Goal: Information Seeking & Learning: Find specific fact

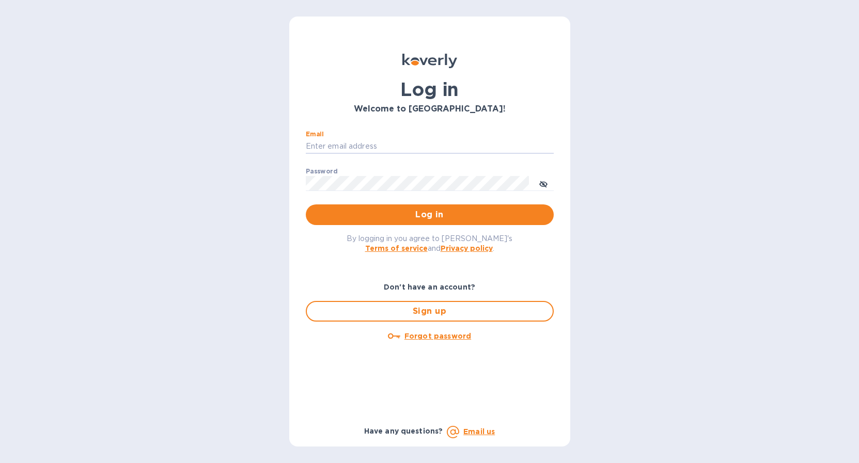
type input "[EMAIL_ADDRESS][DOMAIN_NAME]"
click at [418, 218] on span "Log in" at bounding box center [429, 215] width 231 height 12
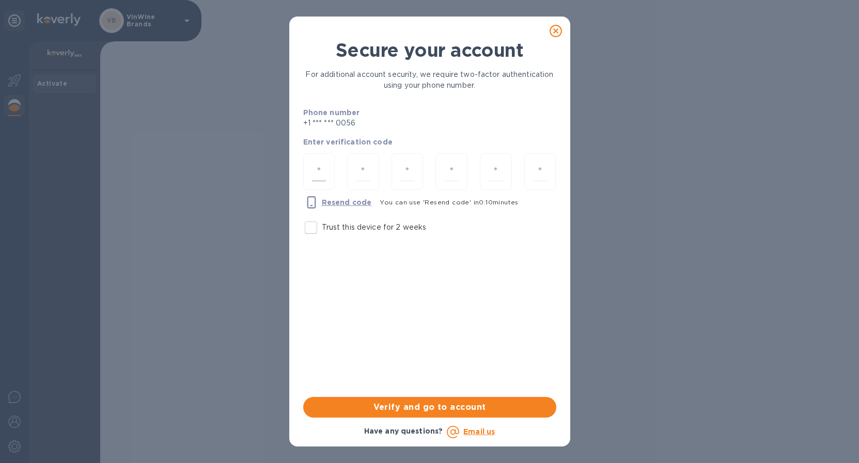
click at [317, 167] on input "number" at bounding box center [319, 171] width 14 height 19
type input "3"
type input "7"
type input "6"
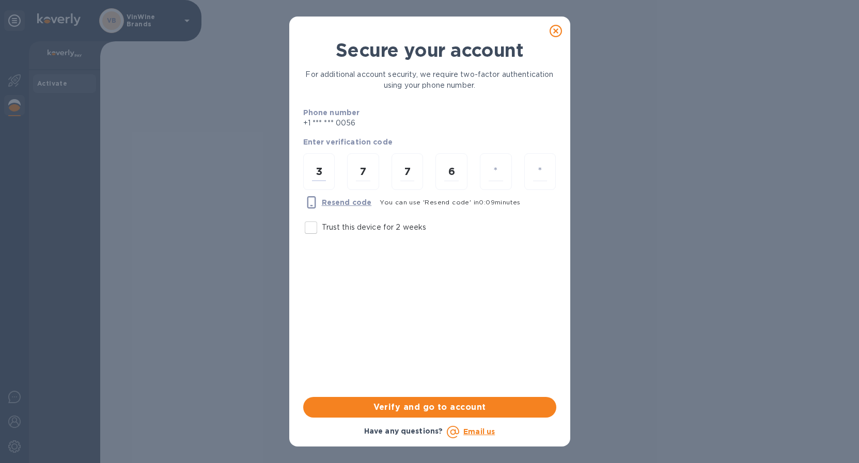
type input "0"
type input "4"
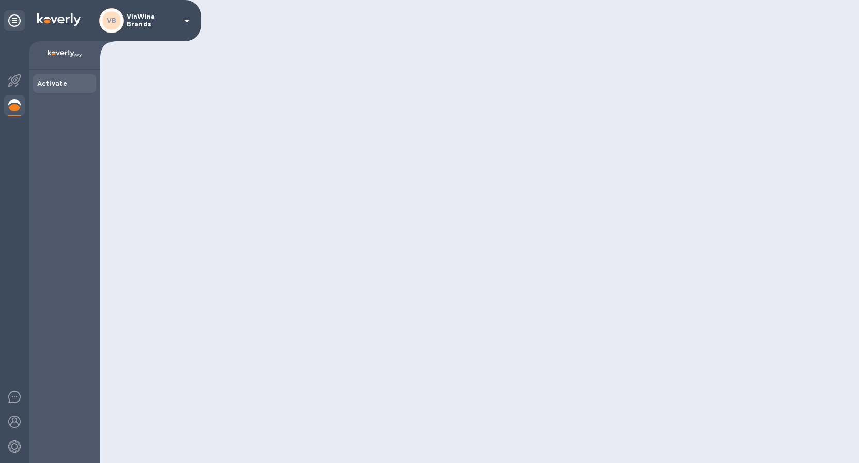
click at [409, 407] on div at bounding box center [479, 231] width 759 height 463
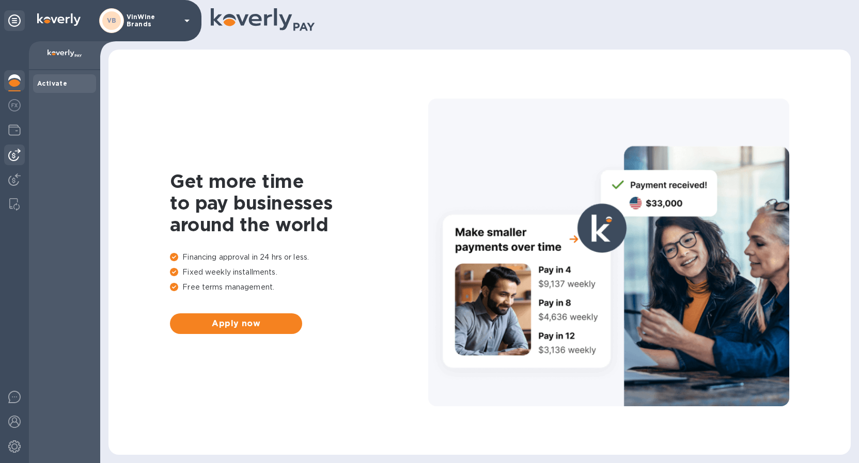
click at [12, 150] on img at bounding box center [14, 155] width 12 height 12
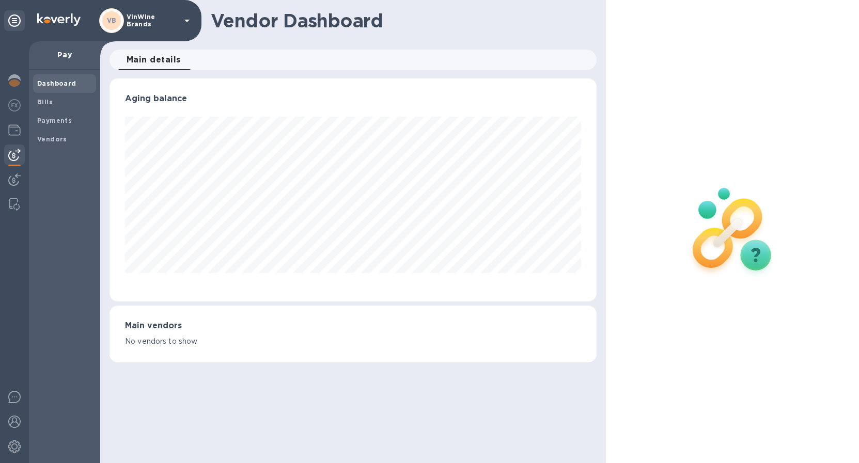
scroll to position [223, 488]
click at [49, 100] on b "Bills" at bounding box center [44, 102] width 15 height 8
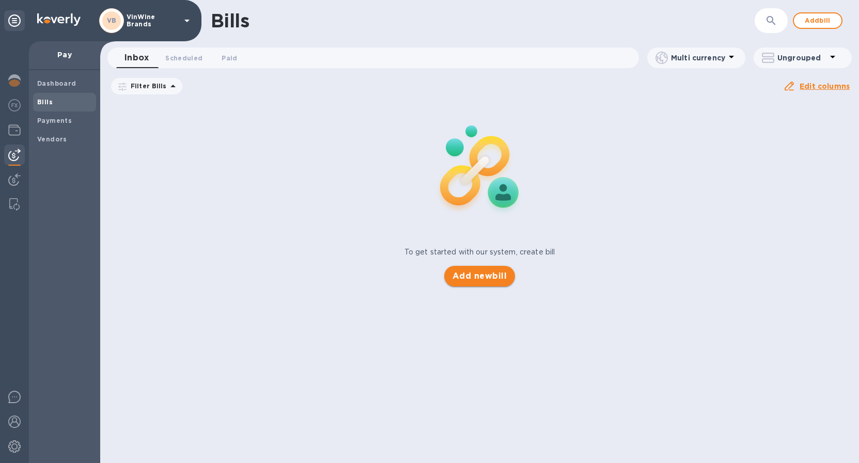
click at [481, 274] on span "Add new bill" at bounding box center [479, 276] width 54 height 12
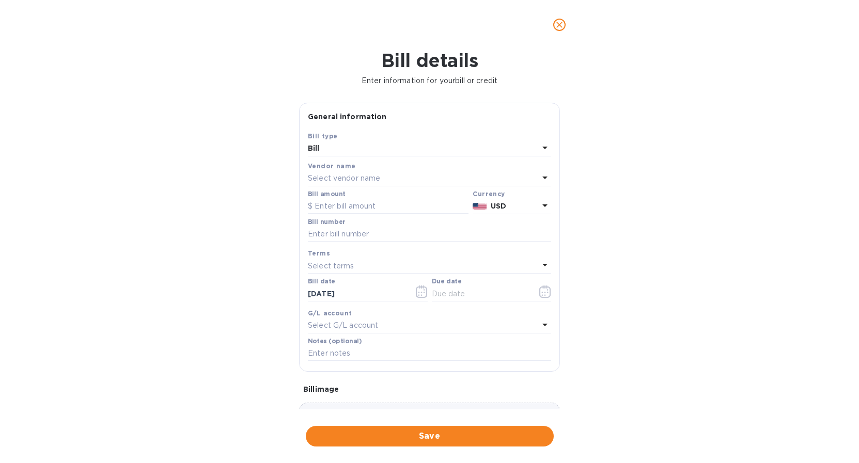
click at [393, 169] on div "Vendor name" at bounding box center [429, 166] width 243 height 11
click at [542, 177] on icon at bounding box center [544, 178] width 5 height 3
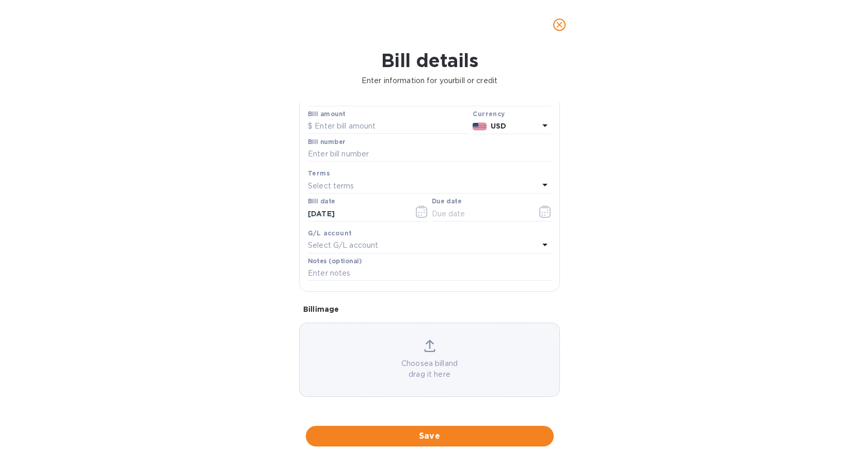
click at [659, 175] on div "Bill details Enter information for your bill or credit General information Save…" at bounding box center [429, 257] width 859 height 414
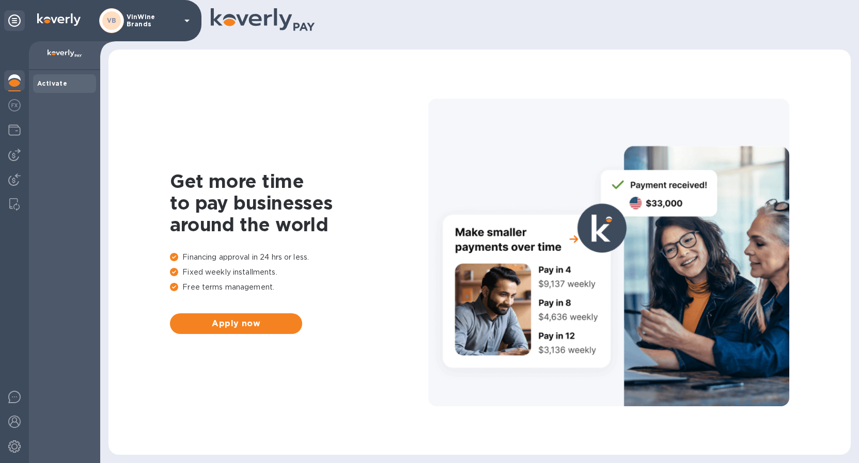
click at [187, 20] on icon at bounding box center [186, 21] width 5 height 3
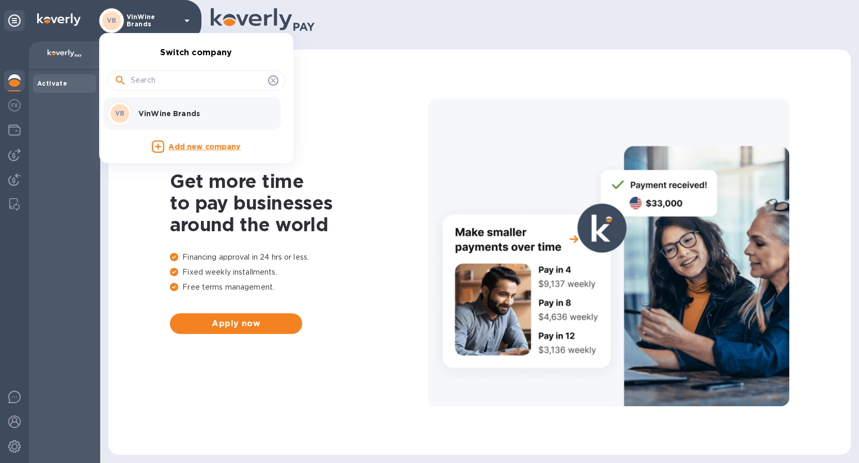
click at [272, 80] on icon at bounding box center [273, 80] width 8 height 8
click at [14, 447] on div at bounding box center [429, 231] width 859 height 463
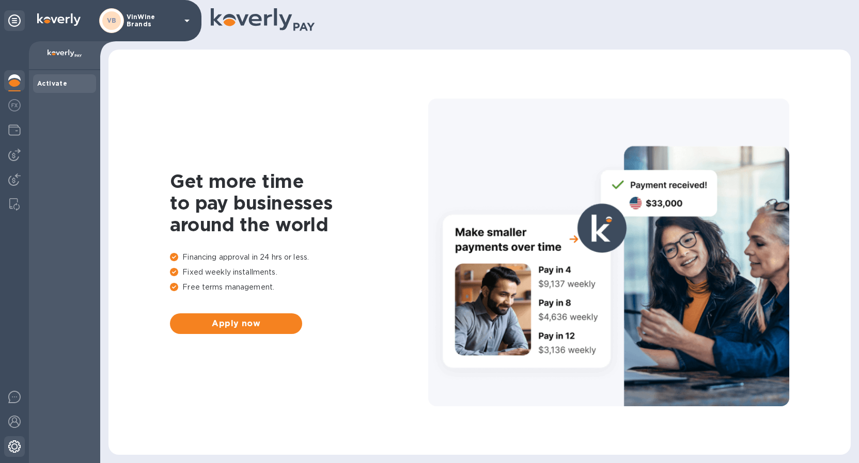
click at [14, 447] on img at bounding box center [14, 447] width 12 height 12
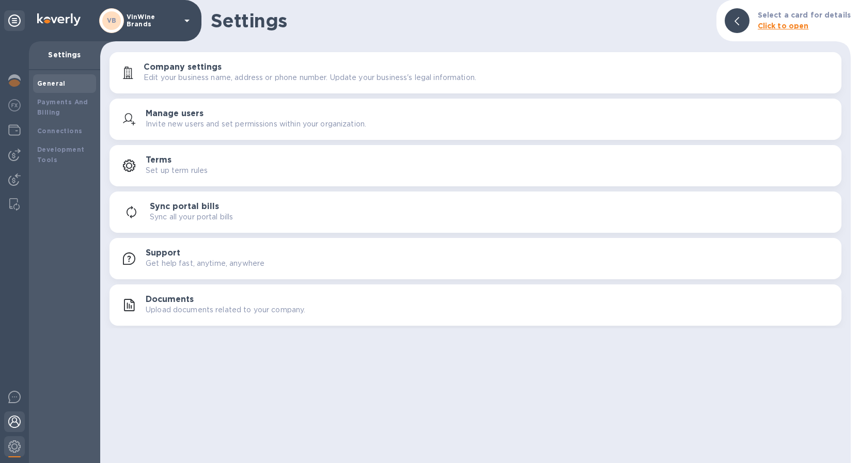
click at [17, 421] on img at bounding box center [14, 422] width 12 height 12
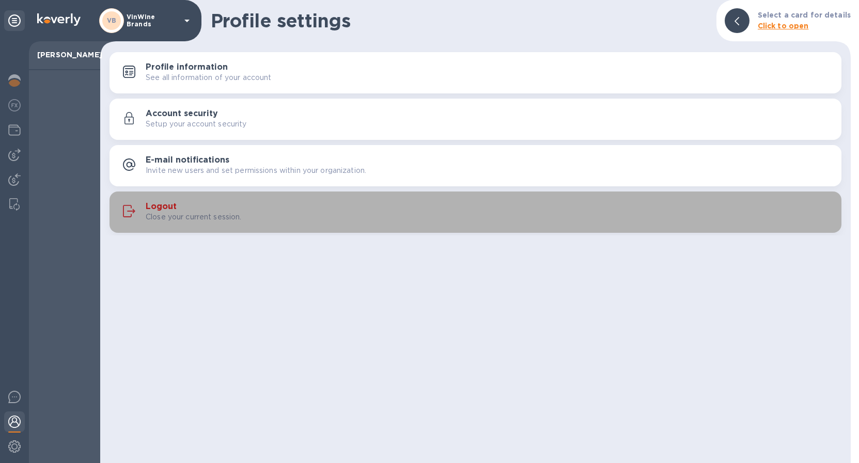
click at [175, 212] on p "Close your current session." at bounding box center [194, 217] width 96 height 11
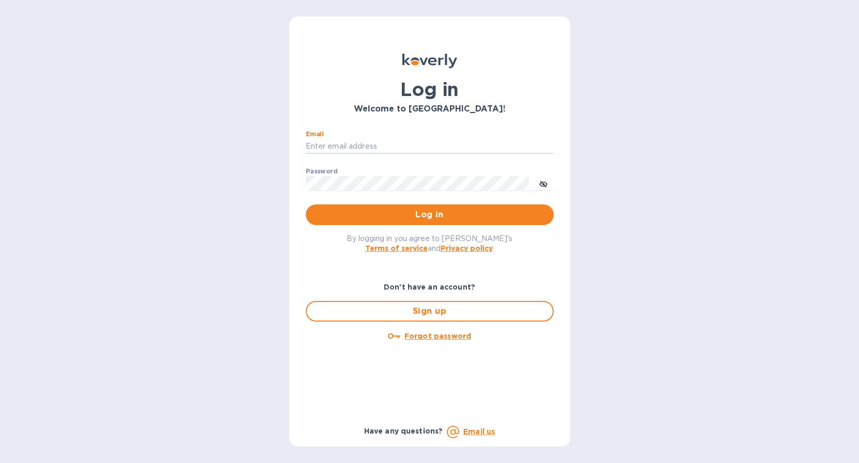
type input "dino.chronos@vinwineimports.com"
click at [440, 215] on span "Log in" at bounding box center [429, 215] width 231 height 12
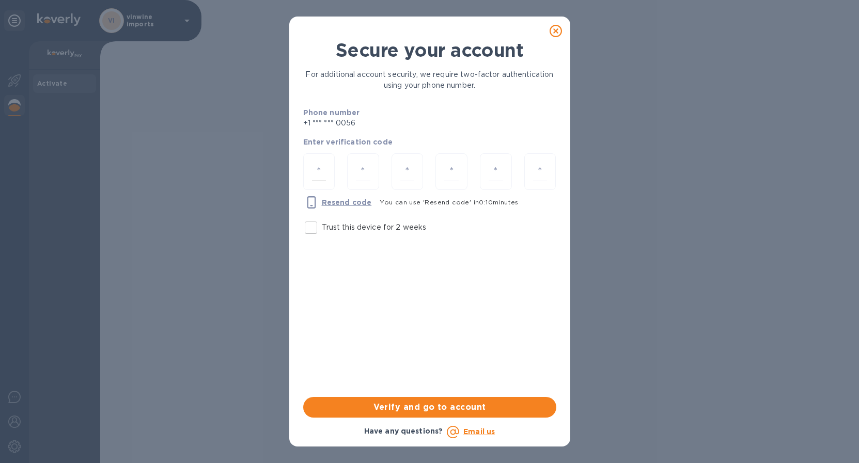
click at [314, 163] on input "number" at bounding box center [319, 171] width 14 height 19
type input "8"
type input "5"
type input "9"
type input "5"
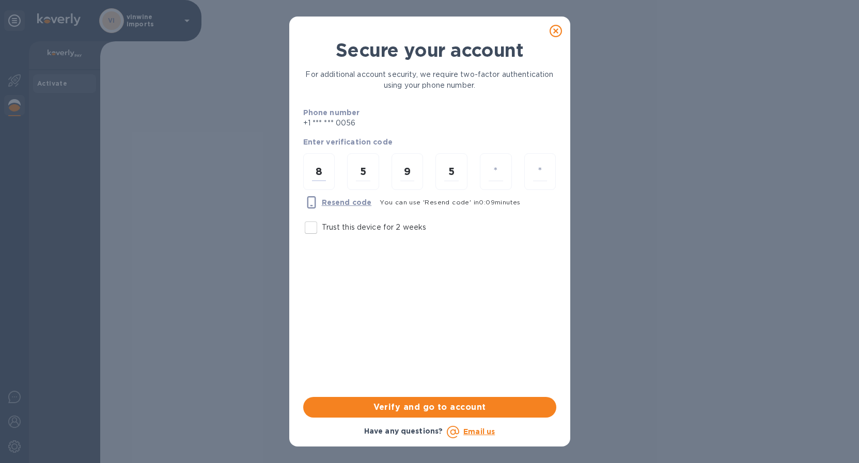
type input "2"
type input "9"
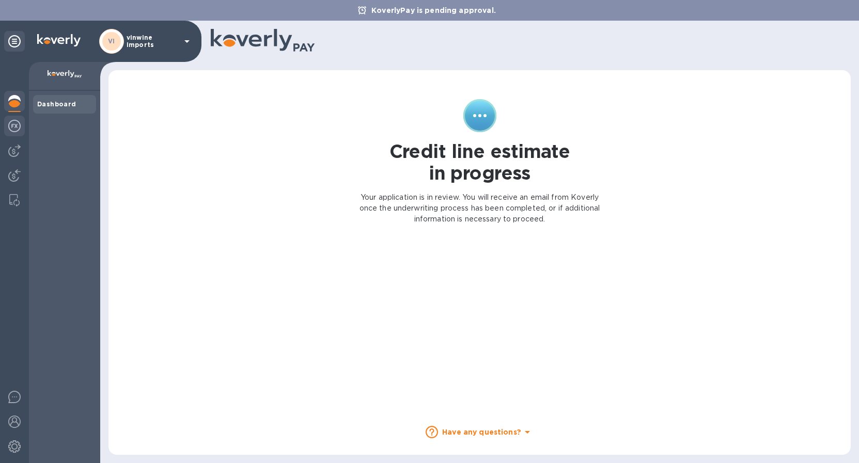
click at [18, 125] on img at bounding box center [14, 126] width 12 height 12
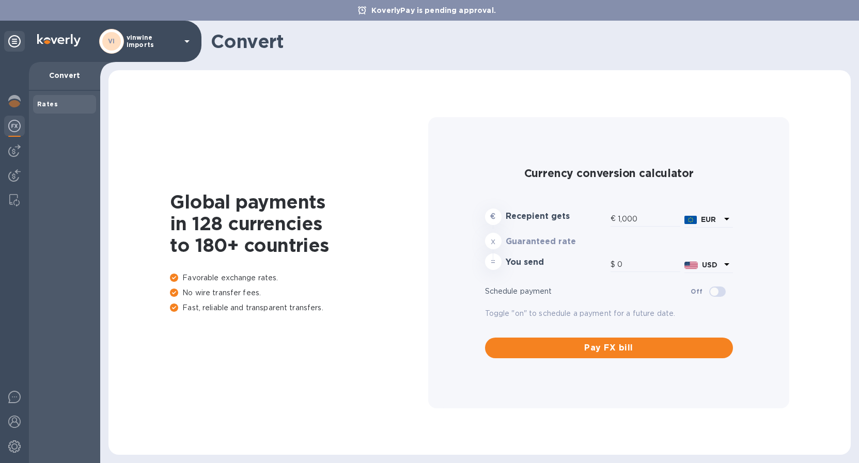
type input "1,173.15"
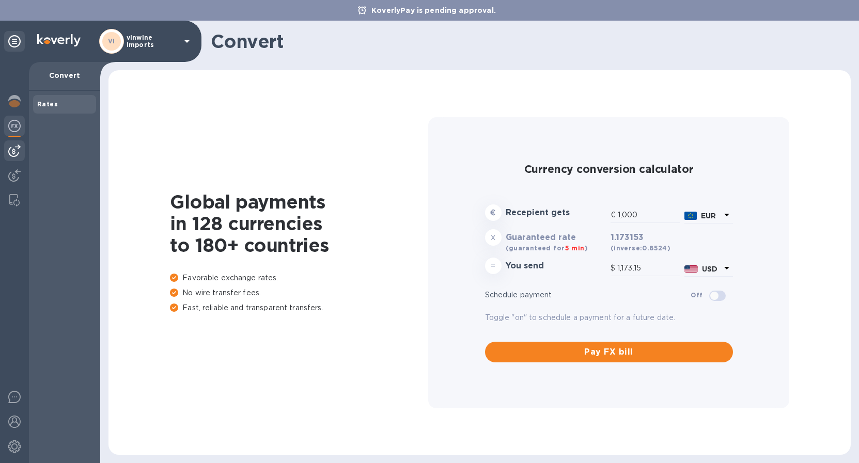
click at [16, 150] on img at bounding box center [14, 151] width 12 height 12
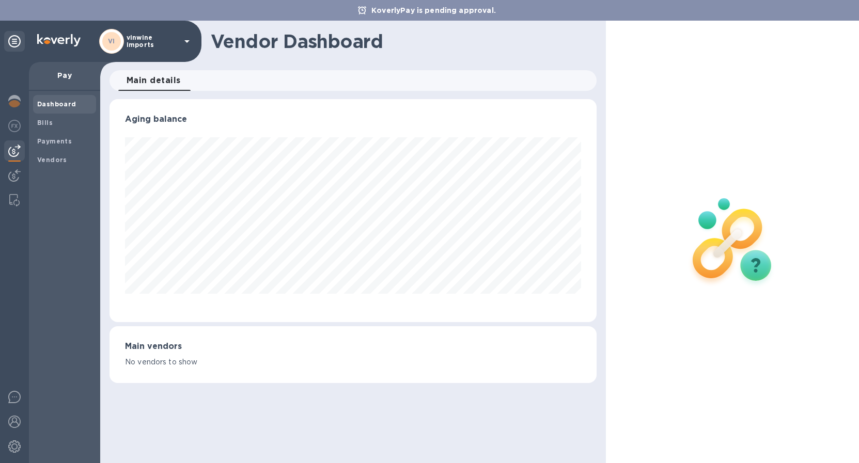
scroll to position [223, 488]
click at [9, 176] on img at bounding box center [14, 175] width 12 height 12
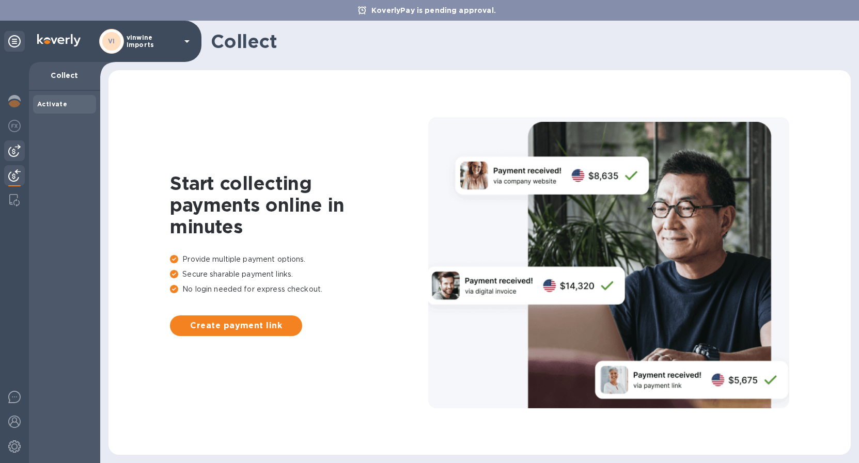
click at [12, 149] on img at bounding box center [14, 151] width 12 height 12
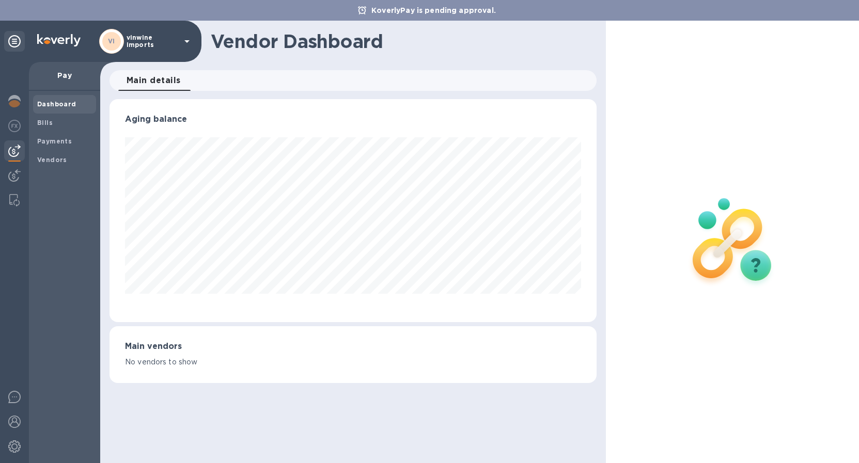
scroll to position [223, 488]
click at [44, 123] on b "Bills" at bounding box center [44, 123] width 15 height 8
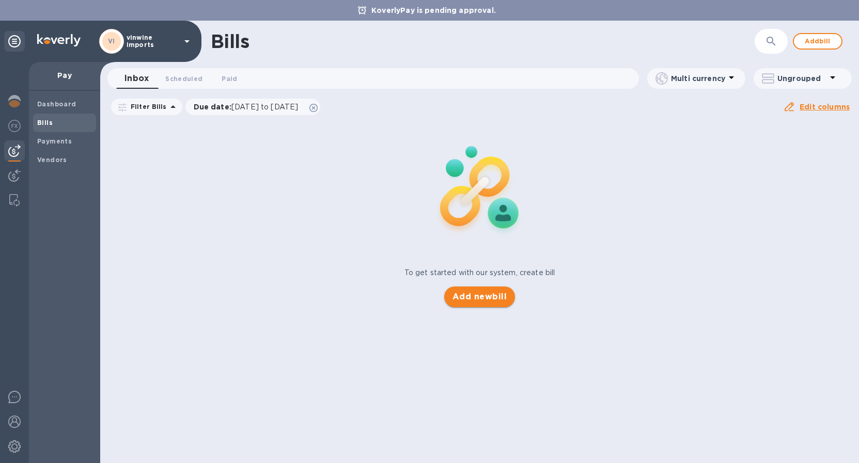
click at [493, 295] on span "Add new bill" at bounding box center [479, 297] width 54 height 12
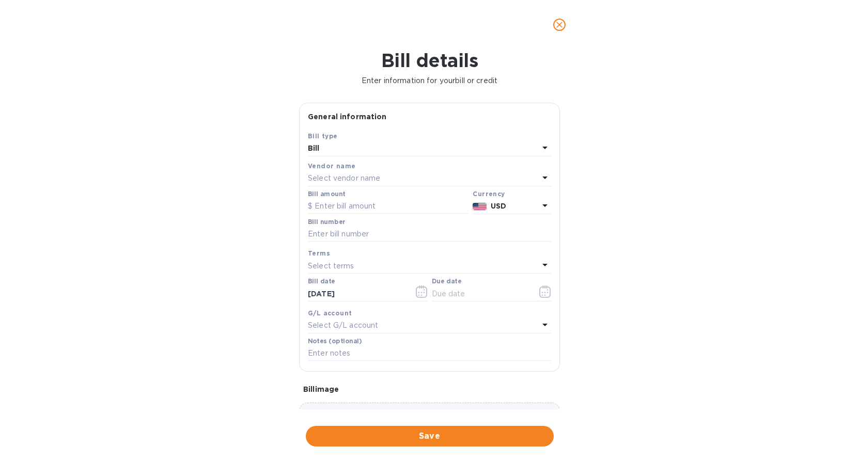
click at [542, 177] on icon at bounding box center [544, 178] width 5 height 3
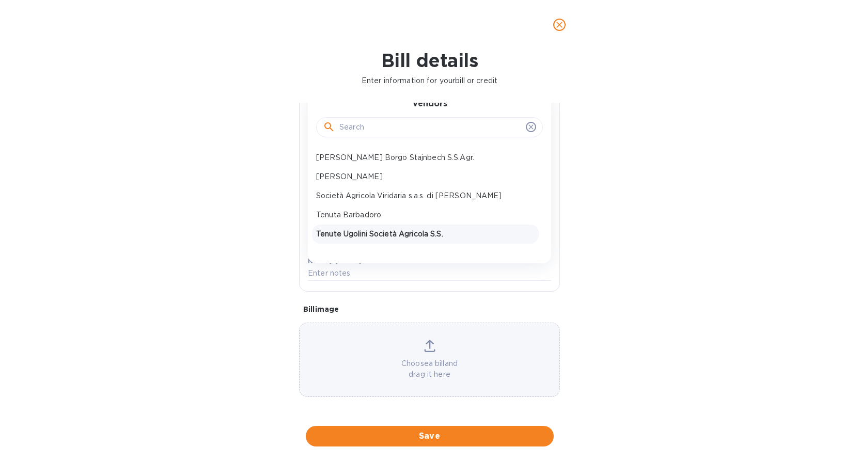
scroll to position [316, 0]
click at [361, 210] on p "Tenuta Barbadoro" at bounding box center [425, 215] width 218 height 11
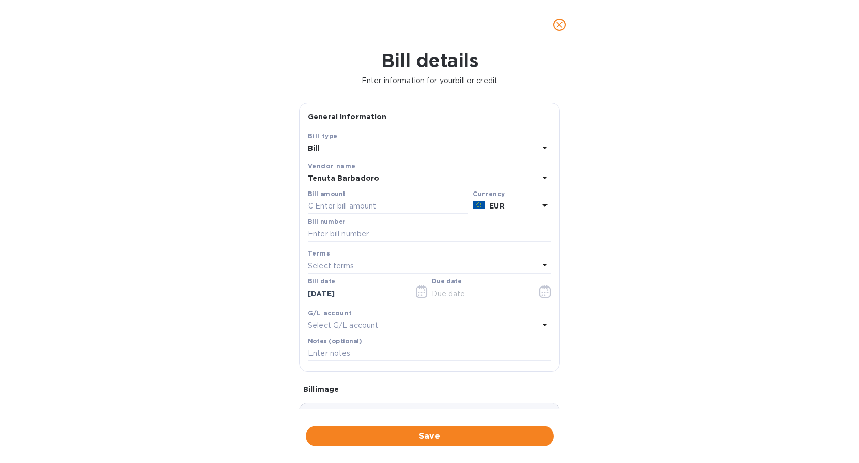
scroll to position [0, 0]
click at [560, 26] on icon "close" at bounding box center [559, 25] width 6 height 6
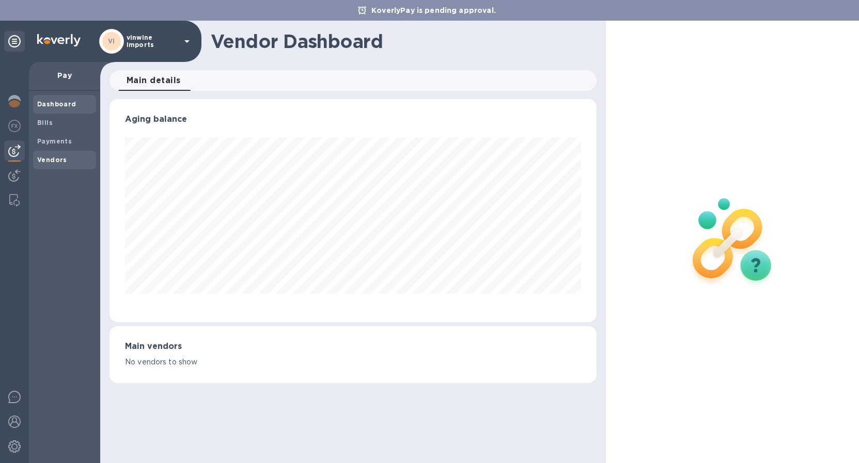
click at [51, 159] on b "Vendors" at bounding box center [52, 160] width 30 height 8
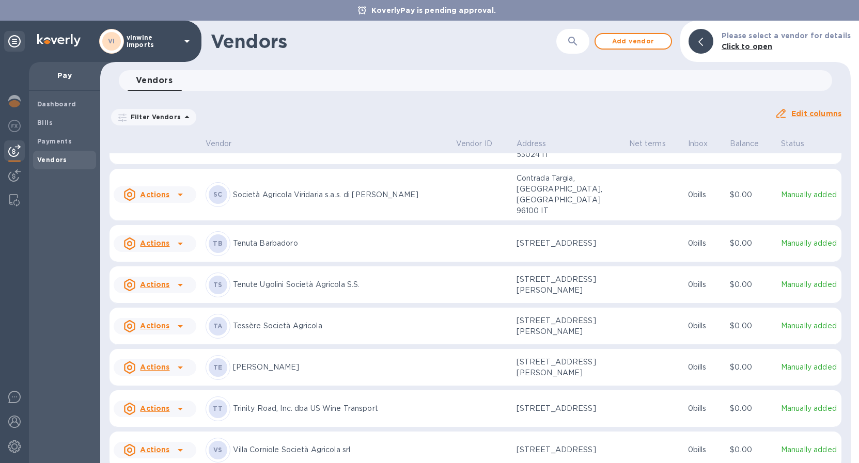
scroll to position [851, 0]
click at [241, 239] on p "Tenuta Barbadoro" at bounding box center [340, 244] width 215 height 11
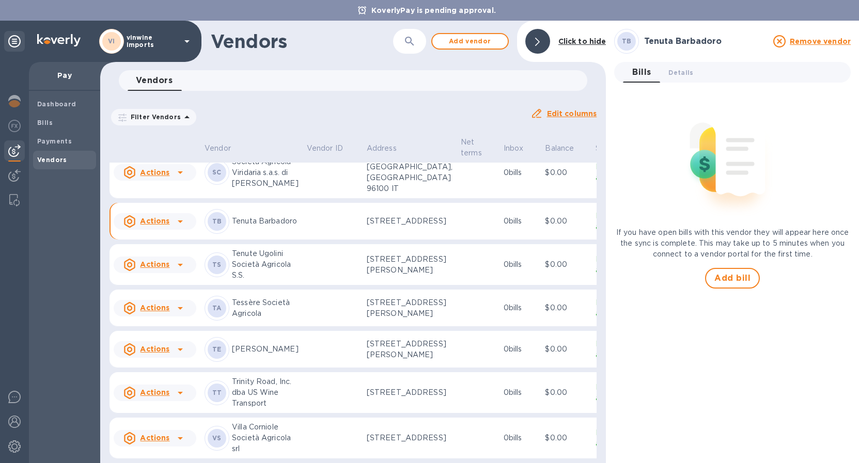
scroll to position [1244, 0]
click at [178, 223] on icon at bounding box center [180, 222] width 5 height 3
click at [386, 252] on div at bounding box center [429, 231] width 859 height 463
click at [390, 227] on p "Via Volterrana Sud, 45, Montespertoli FI, Toscana 50025 IT" at bounding box center [410, 221] width 86 height 11
click at [686, 73] on span "Details 0" at bounding box center [680, 72] width 25 height 11
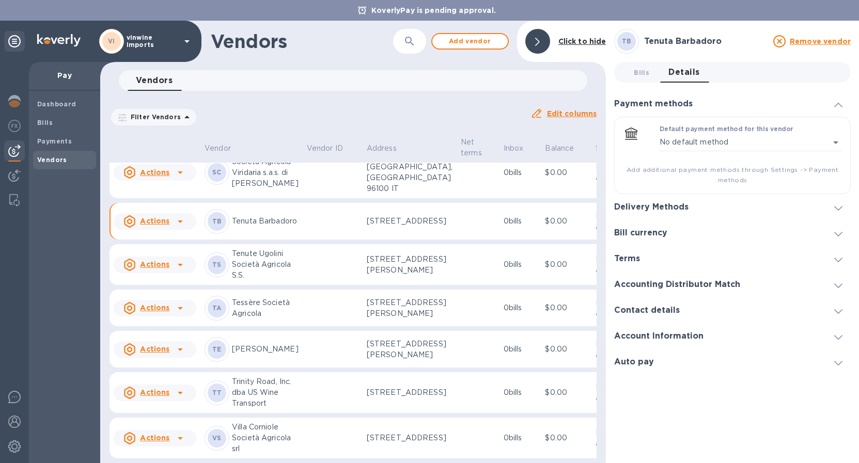
click at [694, 202] on div "Delivery Methods" at bounding box center [655, 207] width 83 height 10
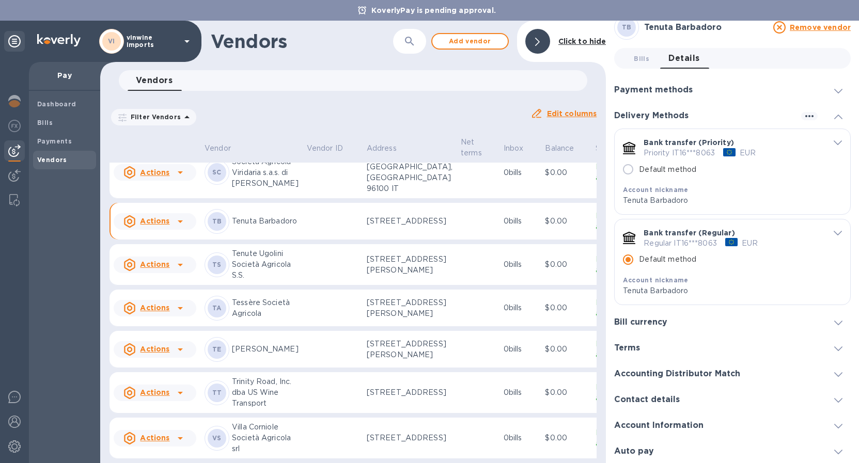
click at [836, 232] on icon "default-method" at bounding box center [838, 233] width 8 height 5
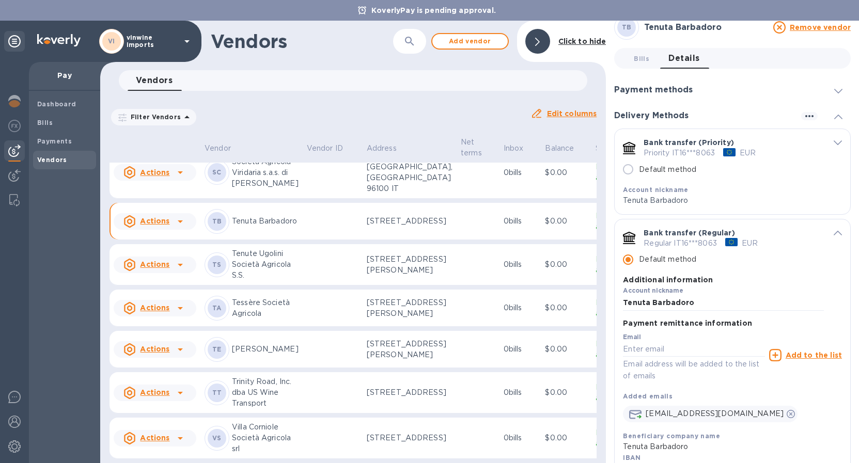
click at [836, 232] on icon "default-method" at bounding box center [838, 233] width 8 height 5
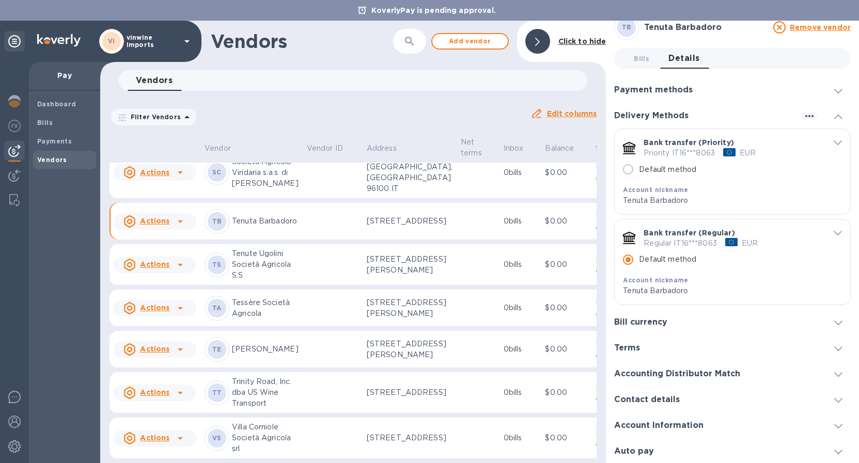
click at [643, 424] on h3 "Account Information" at bounding box center [658, 426] width 89 height 10
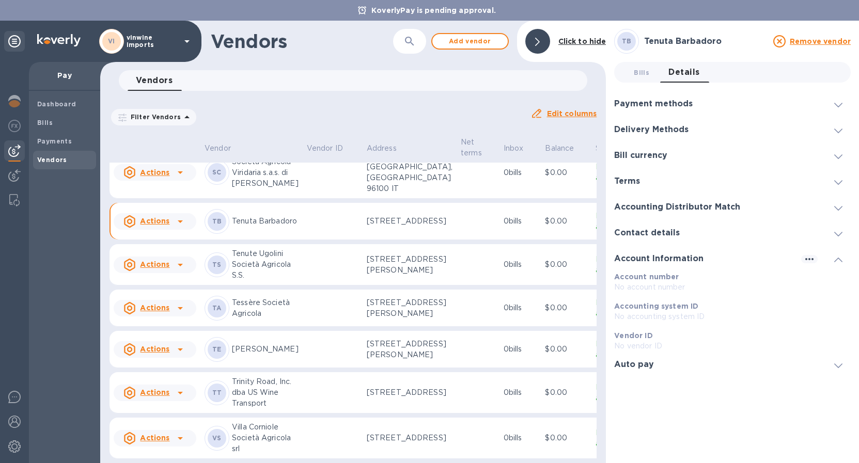
click at [648, 259] on h3 "Account Information" at bounding box center [658, 259] width 89 height 10
click at [805, 254] on icon "button" at bounding box center [809, 259] width 12 height 12
click at [826, 280] on p "Edit" at bounding box center [822, 280] width 16 height 10
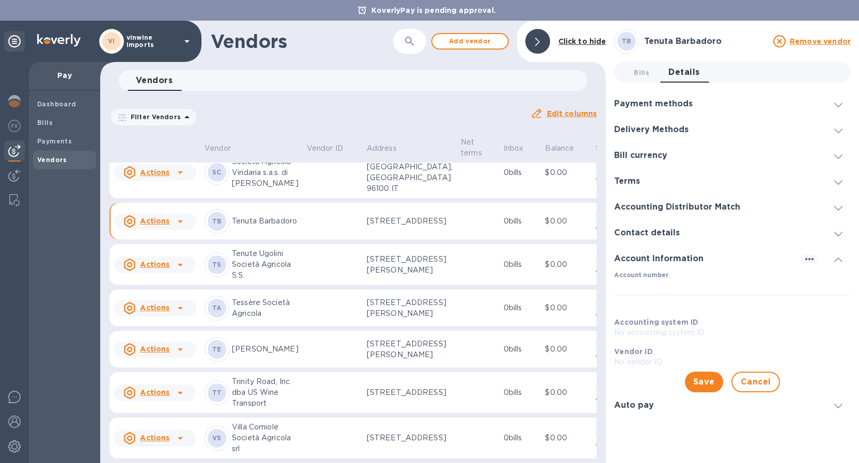
click at [647, 107] on h3 "Payment methods" at bounding box center [653, 104] width 79 height 10
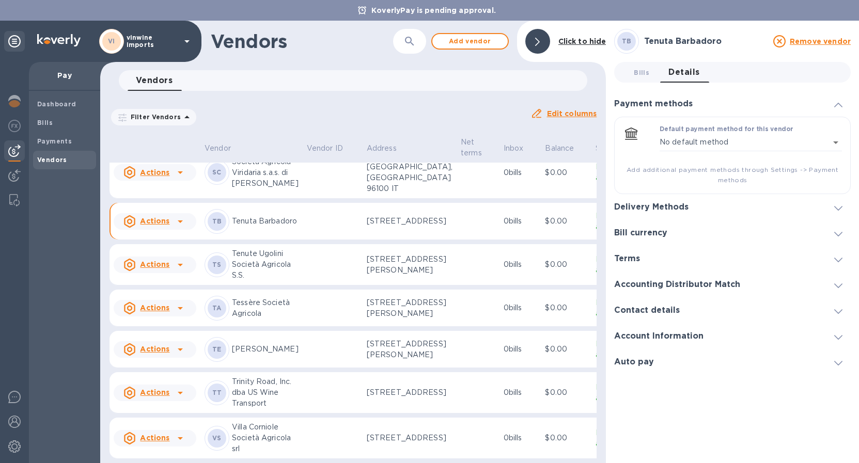
click at [621, 259] on h3 "Terms" at bounding box center [627, 259] width 26 height 10
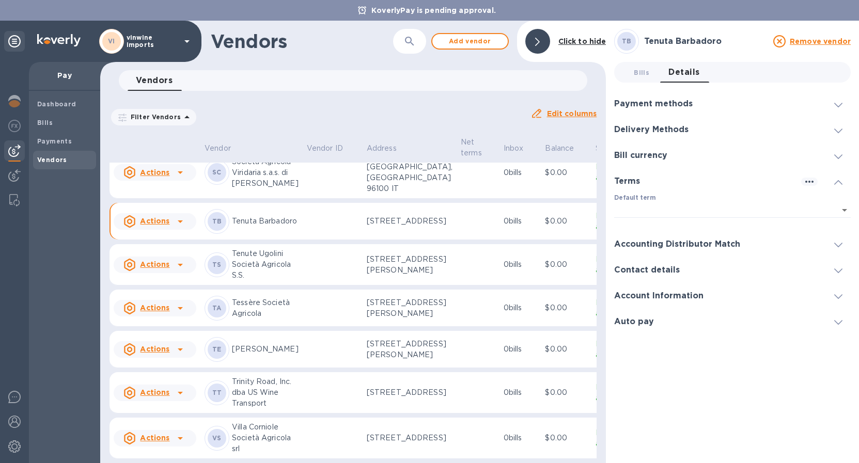
click at [183, 228] on icon at bounding box center [180, 221] width 12 height 12
click at [358, 245] on div at bounding box center [429, 231] width 859 height 463
click at [367, 216] on p "Via Volterrana Sud, 45, Montespertoli FI, Toscana 50025 IT" at bounding box center [410, 221] width 86 height 11
click at [596, 229] on p "Manually added" at bounding box center [611, 222] width 30 height 22
click at [596, 232] on p "Manually added" at bounding box center [611, 222] width 30 height 22
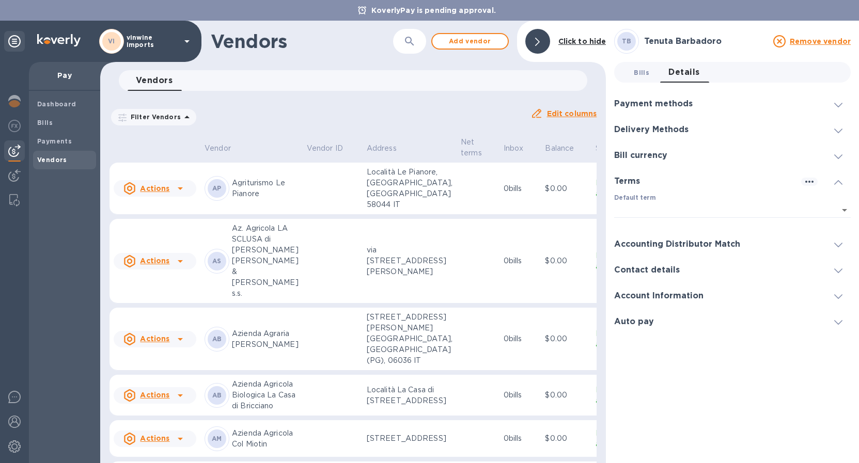
click at [637, 68] on span "Bills 0" at bounding box center [641, 72] width 15 height 11
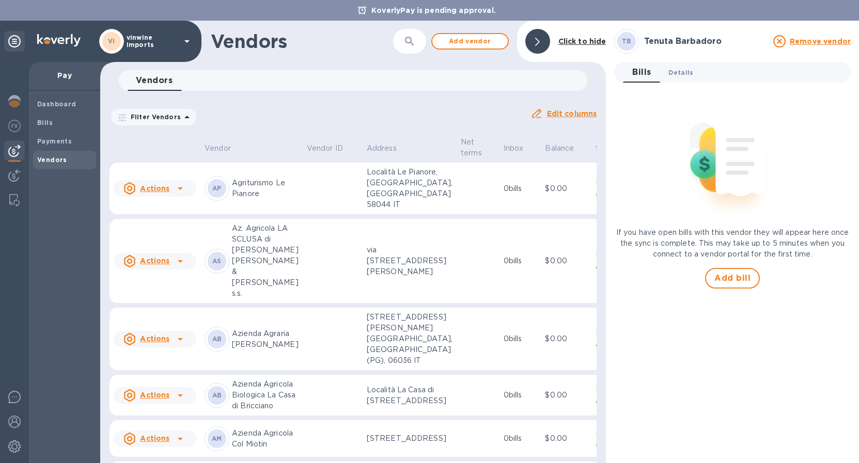
click at [676, 73] on span "Details 0" at bounding box center [680, 72] width 25 height 11
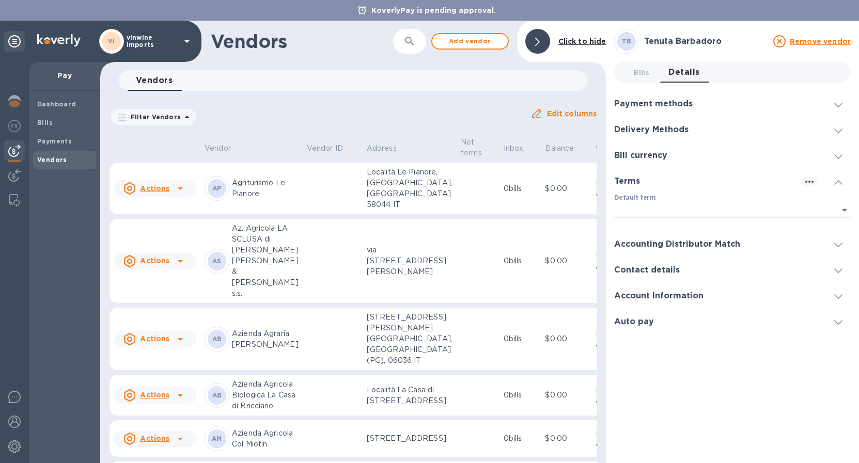
click at [671, 105] on h3 "Payment methods" at bounding box center [653, 104] width 79 height 10
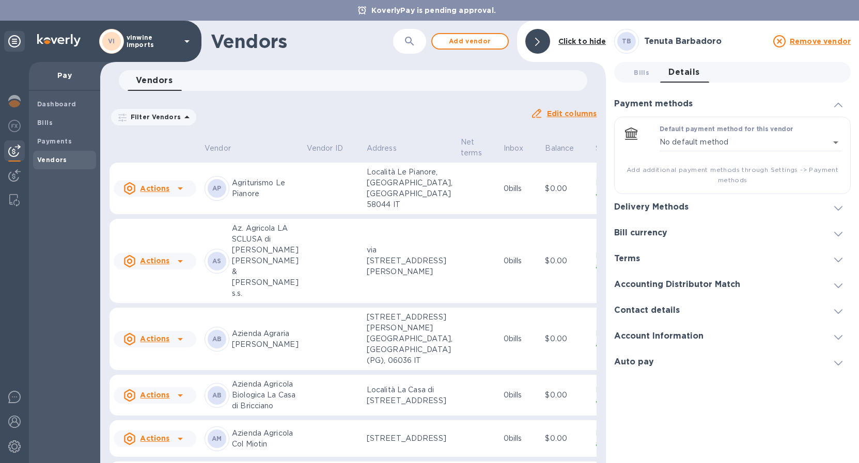
click at [651, 207] on h3 "Delivery Methods" at bounding box center [651, 207] width 74 height 10
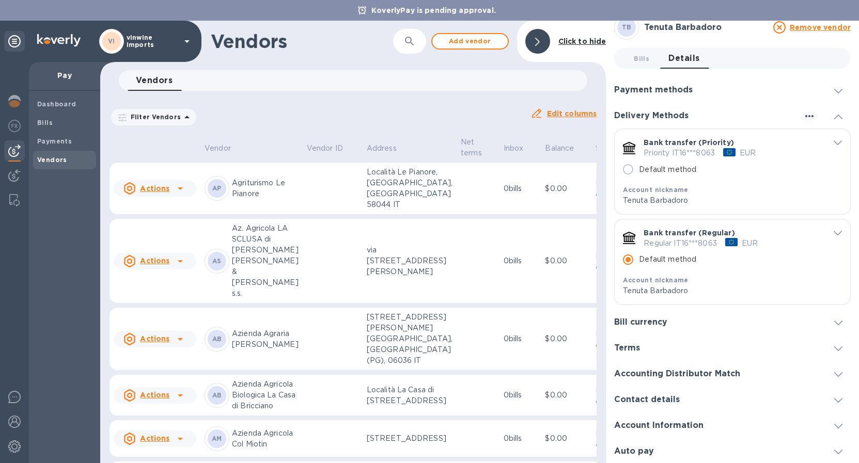
click at [644, 320] on h3 "Bill currency" at bounding box center [640, 323] width 53 height 10
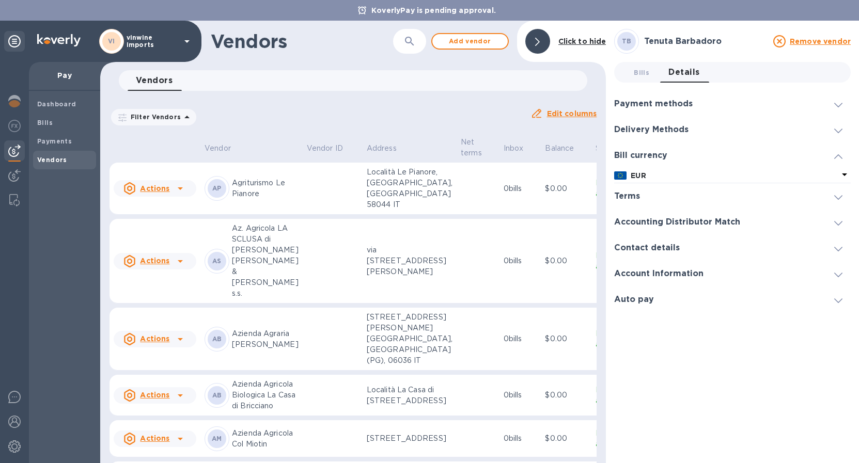
click at [633, 221] on h3 "Accounting Distributor Match" at bounding box center [677, 222] width 126 height 10
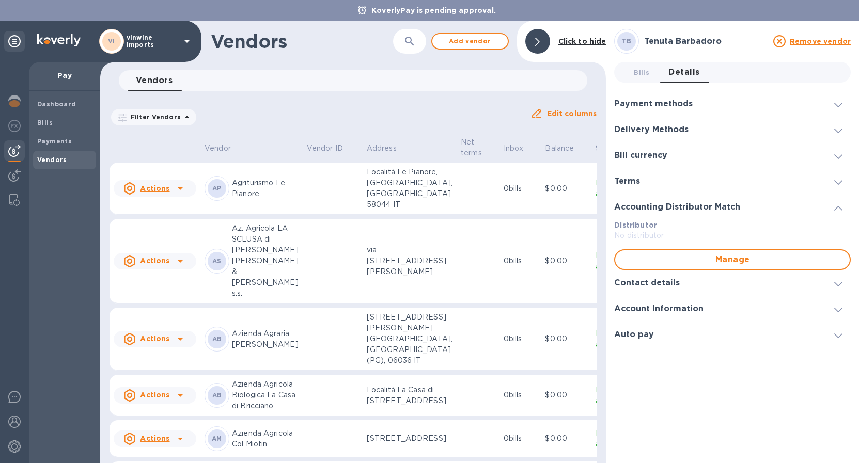
click at [646, 283] on h3 "Contact details" at bounding box center [647, 283] width 66 height 10
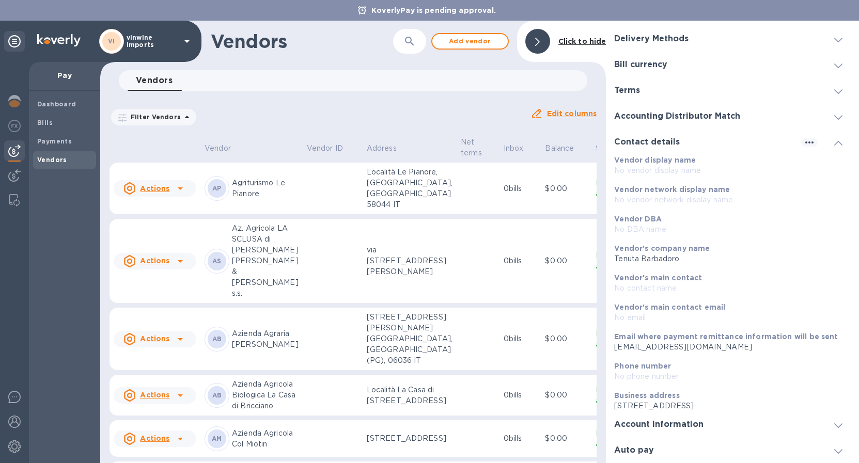
drag, startPoint x: 614, startPoint y: 407, endPoint x: 857, endPoint y: 402, distance: 242.8
click at [858, 401] on html "KoverlyPay is pending approval. VI vinwine imports Pay Dashboard Bills Payments…" at bounding box center [429, 231] width 859 height 463
copy p "Via Volterrana Sud, 45, Montespertoli FI, Toscana 50025 IT"
